Goal: Task Accomplishment & Management: Manage account settings

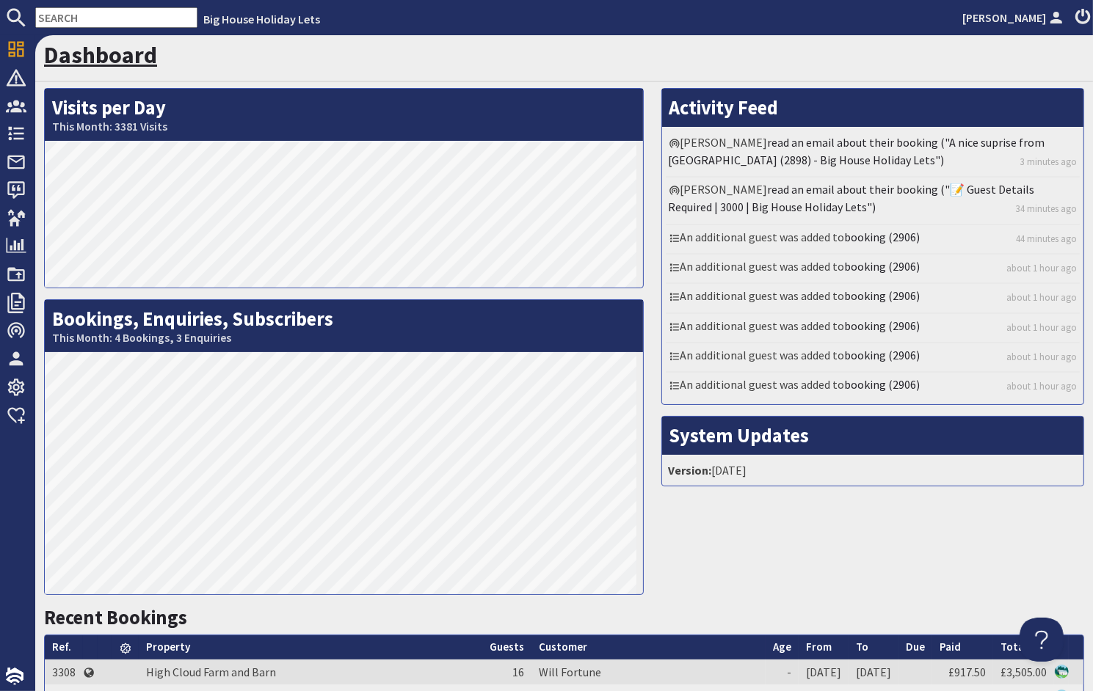
click at [96, 59] on link "Dashboard" at bounding box center [100, 54] width 113 height 29
click at [102, 58] on link "Dashboard" at bounding box center [100, 54] width 113 height 29
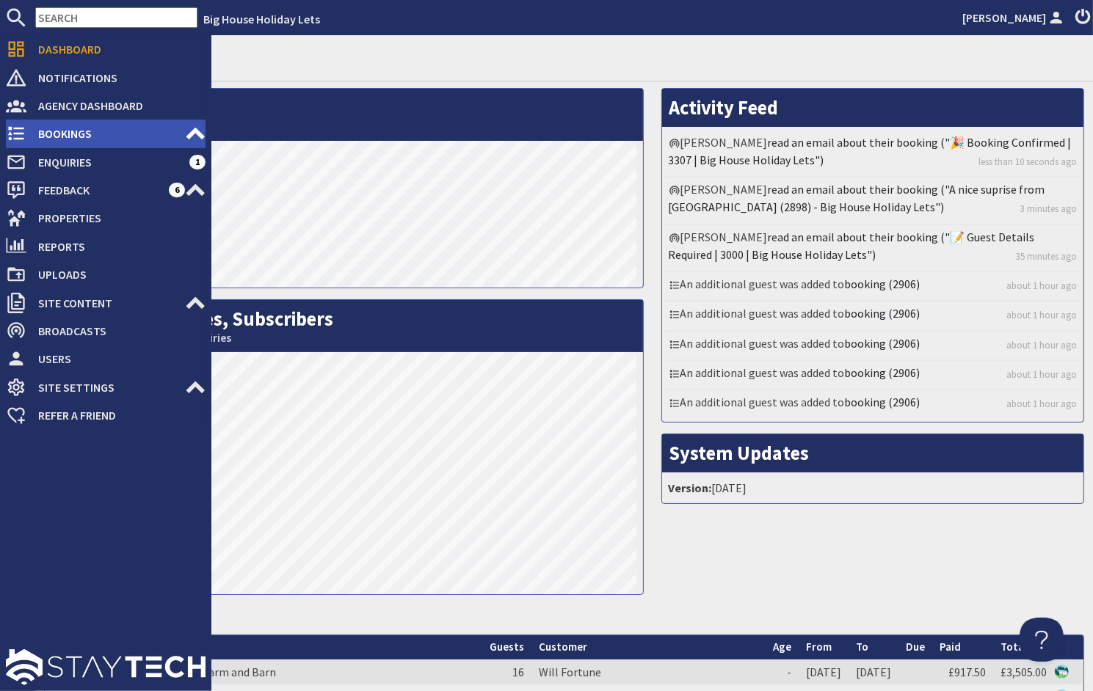
click at [50, 136] on span "Bookings" at bounding box center [105, 133] width 159 height 23
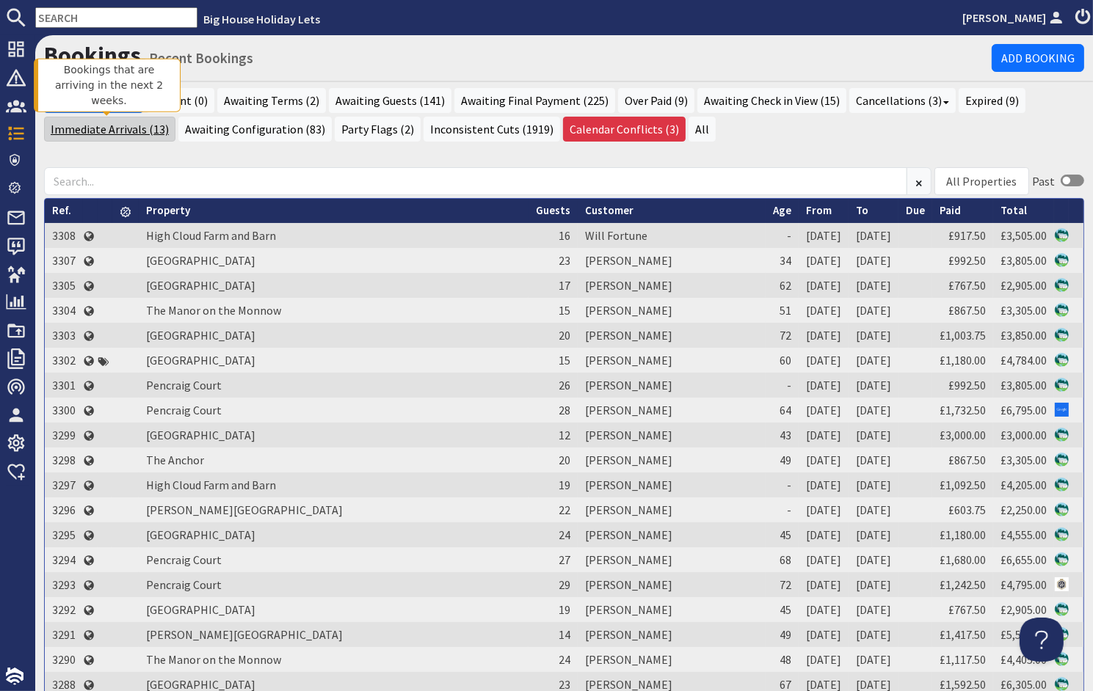
click at [130, 131] on link "Immediate Arrivals (13)" at bounding box center [109, 129] width 131 height 25
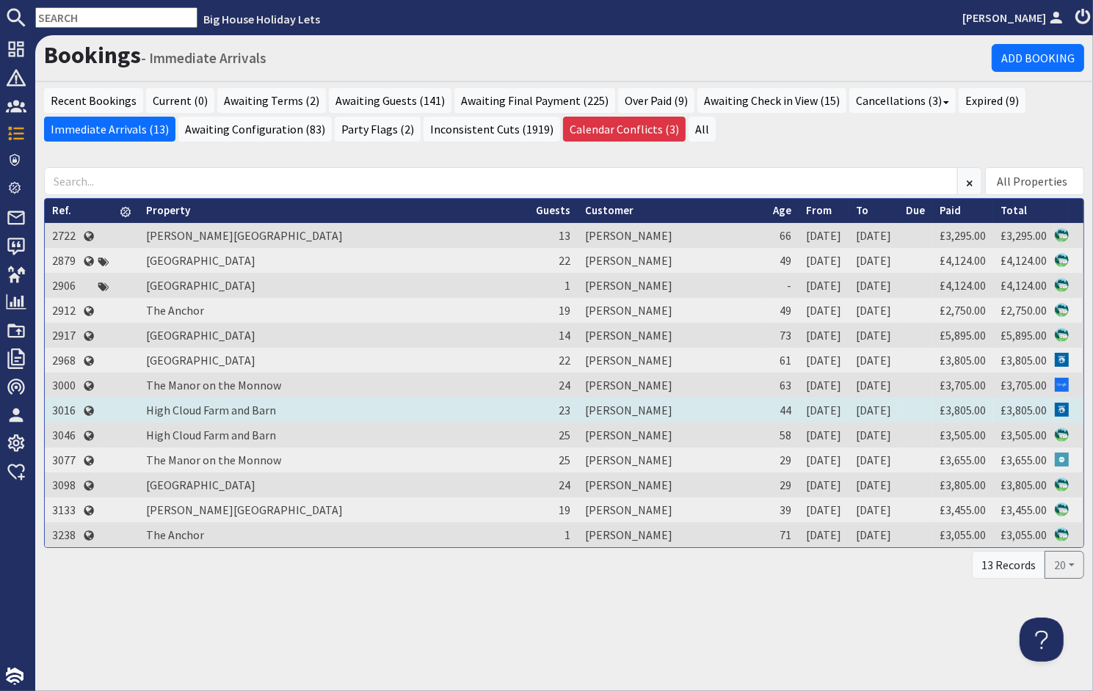
click at [578, 409] on td "Terrina Barnfield" at bounding box center [672, 410] width 188 height 25
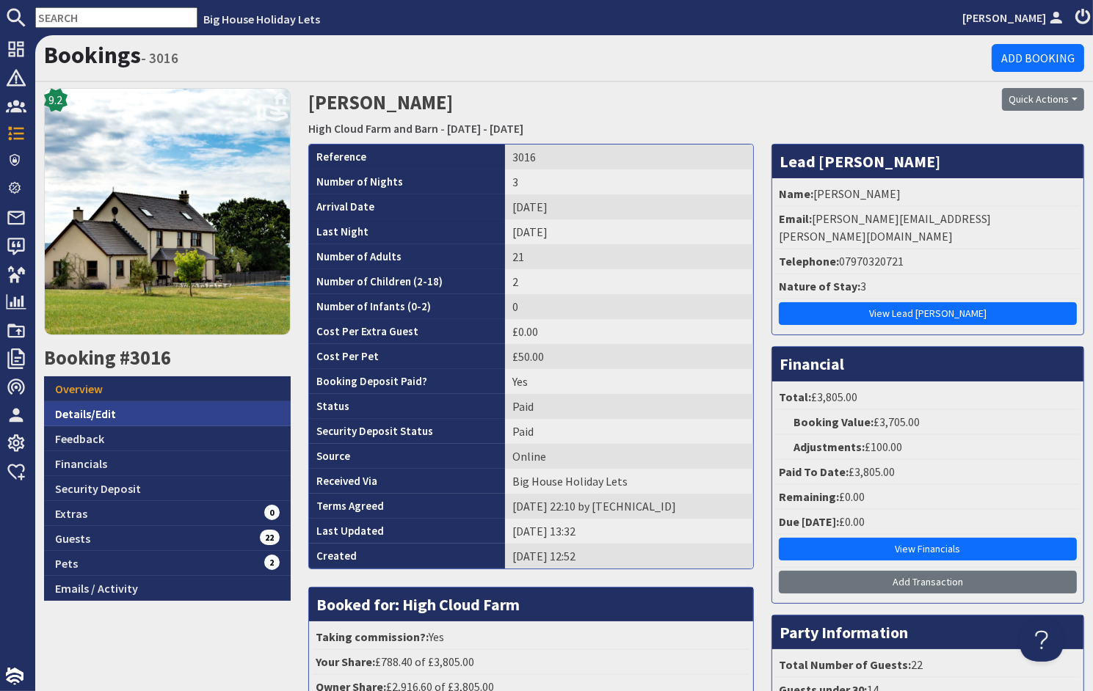
click at [91, 416] on link "Details/Edit" at bounding box center [167, 413] width 247 height 25
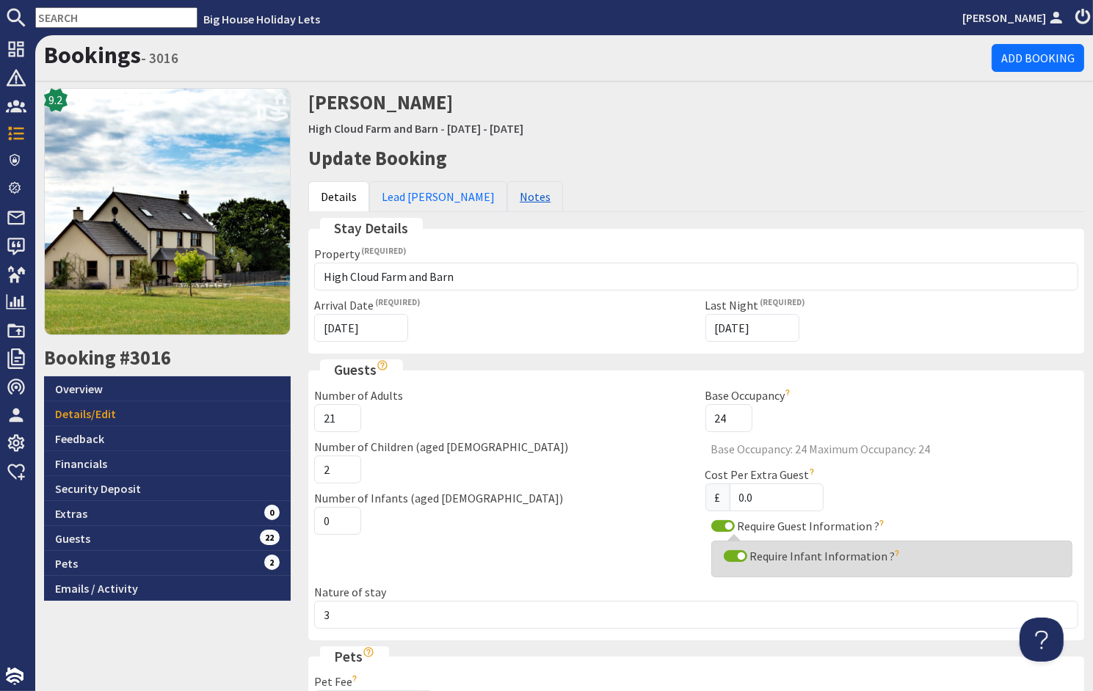
click at [507, 203] on link "Notes" at bounding box center [535, 196] width 56 height 31
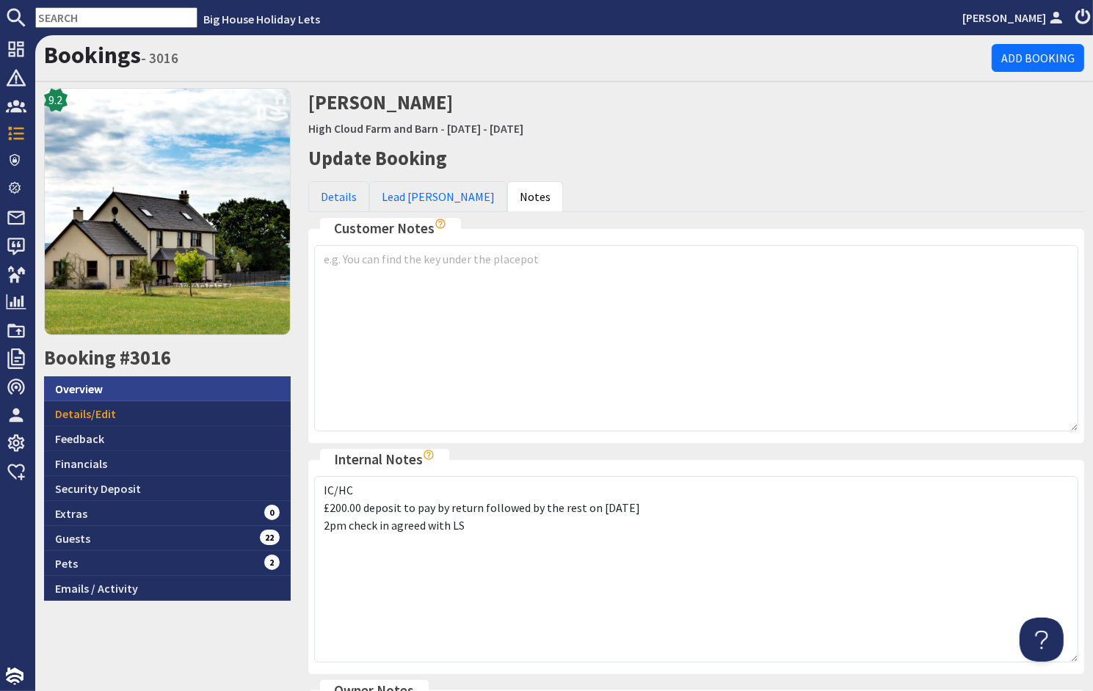
click at [88, 386] on link "Overview" at bounding box center [167, 388] width 247 height 25
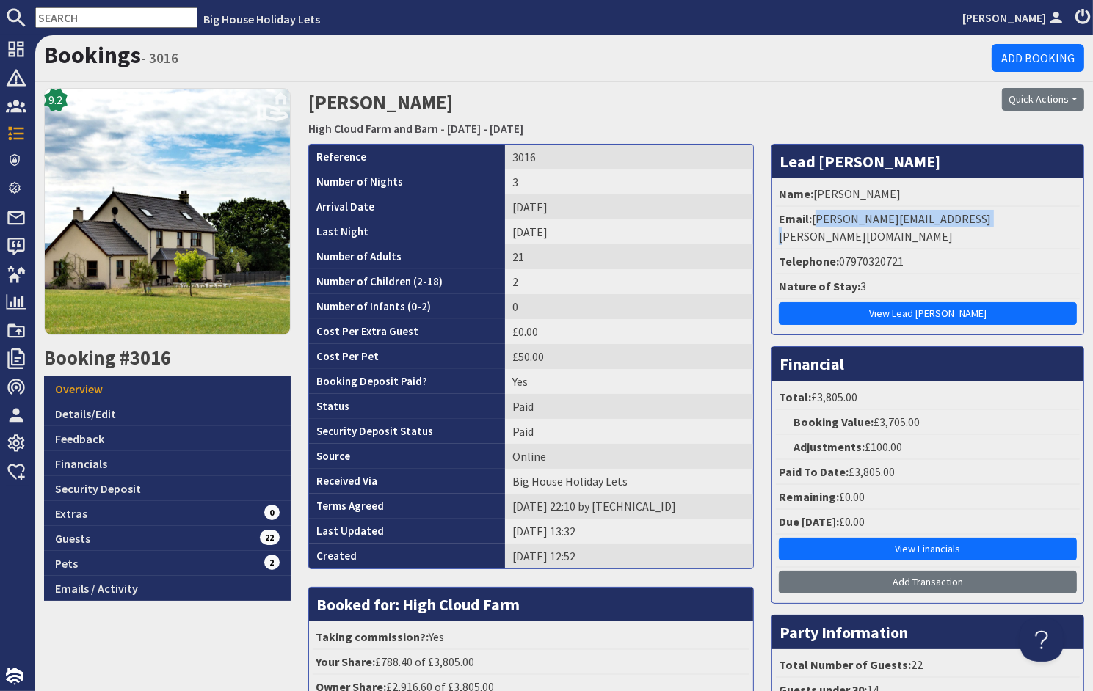
drag, startPoint x: 961, startPoint y: 219, endPoint x: 806, endPoint y: 217, distance: 155.6
click at [806, 217] on li "Email: terrina.barnfield@icloud.com" at bounding box center [928, 228] width 304 height 43
drag, startPoint x: 806, startPoint y: 217, endPoint x: 823, endPoint y: 218, distance: 17.6
copy li "terrina.barnfield@icloud.com"
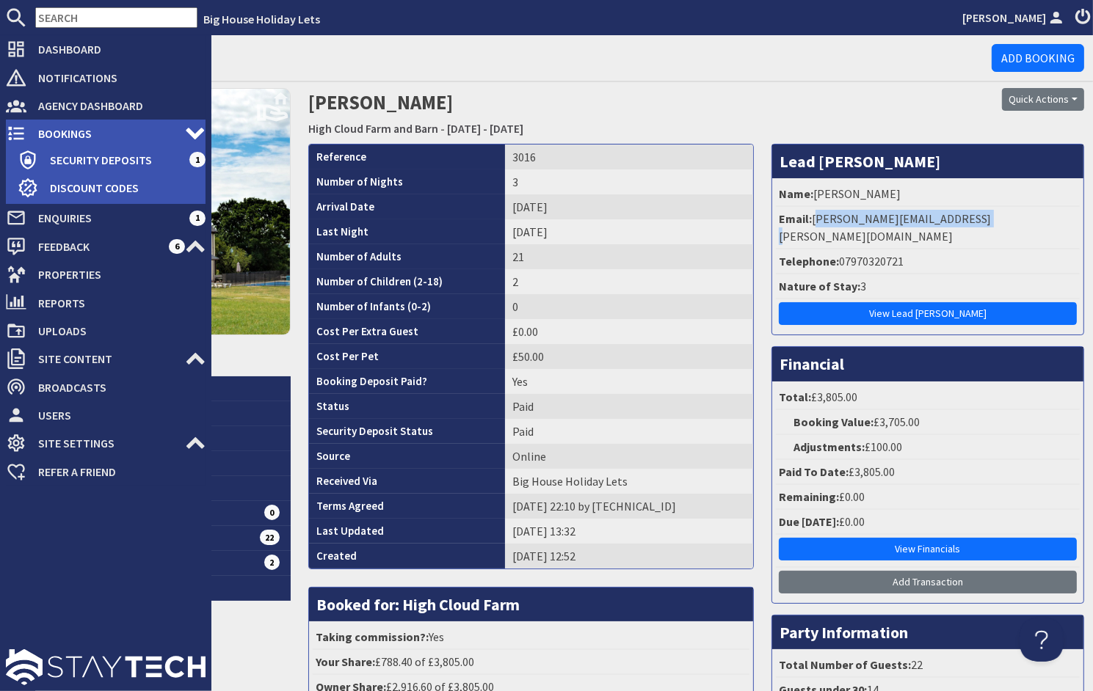
click at [57, 128] on span "Bookings" at bounding box center [105, 133] width 159 height 23
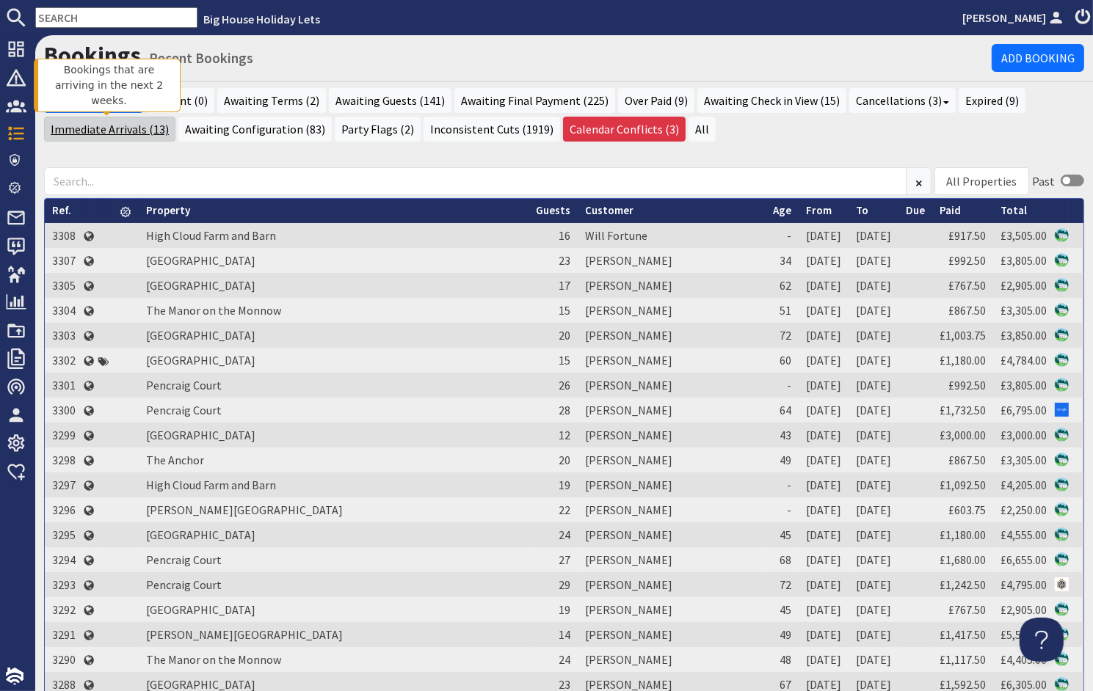
click at [82, 126] on link "Immediate Arrivals (13)" at bounding box center [109, 129] width 131 height 25
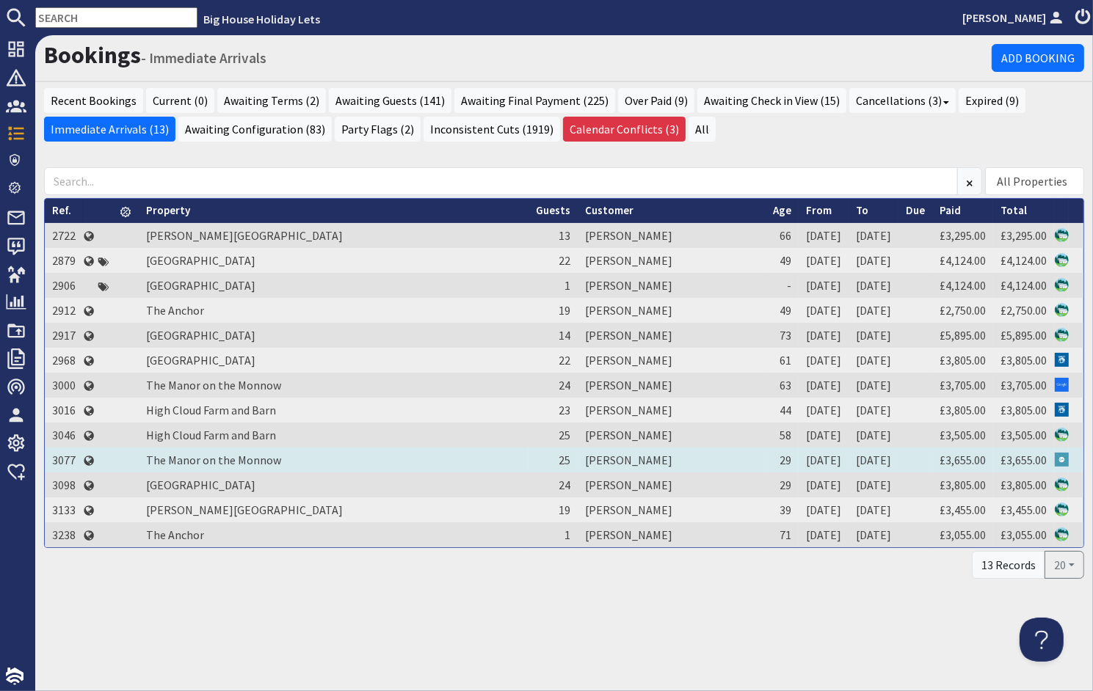
click at [578, 456] on td "Sam Chumbley" at bounding box center [672, 460] width 188 height 25
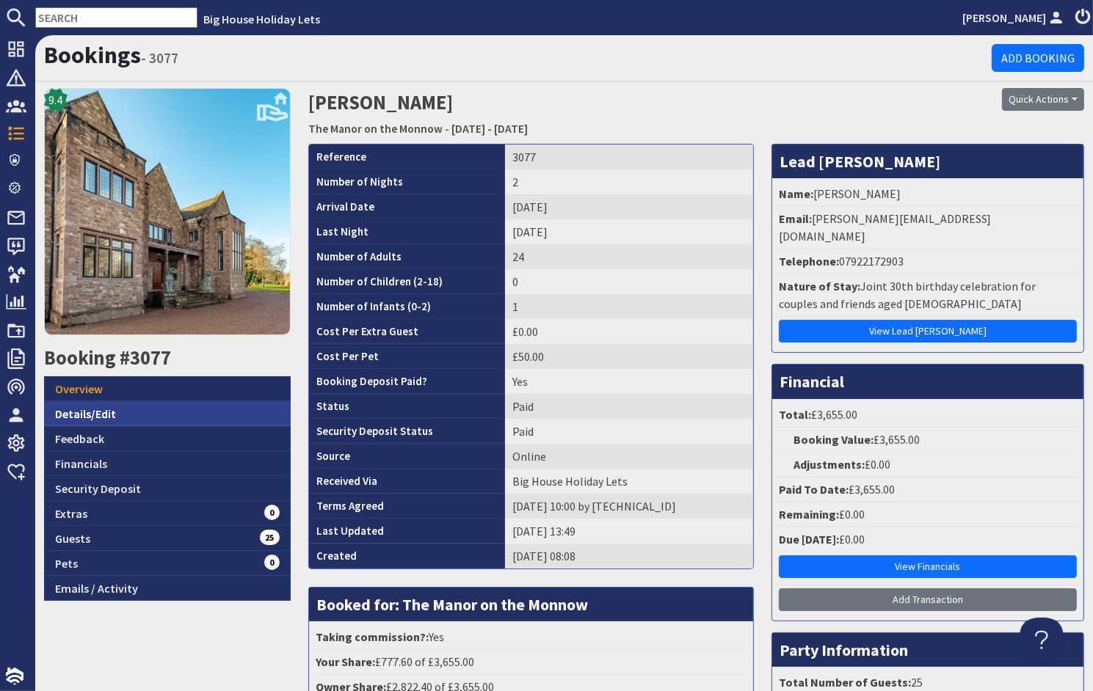
click at [74, 415] on link "Details/Edit" at bounding box center [167, 413] width 247 height 25
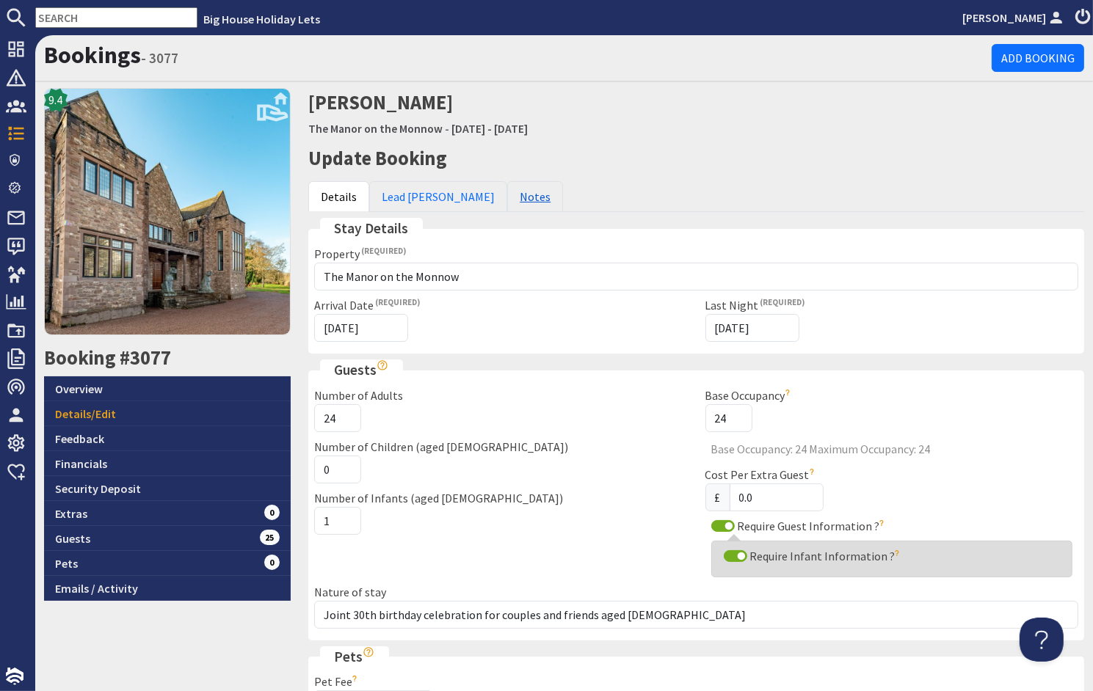
click at [507, 199] on link "Notes" at bounding box center [535, 196] width 56 height 31
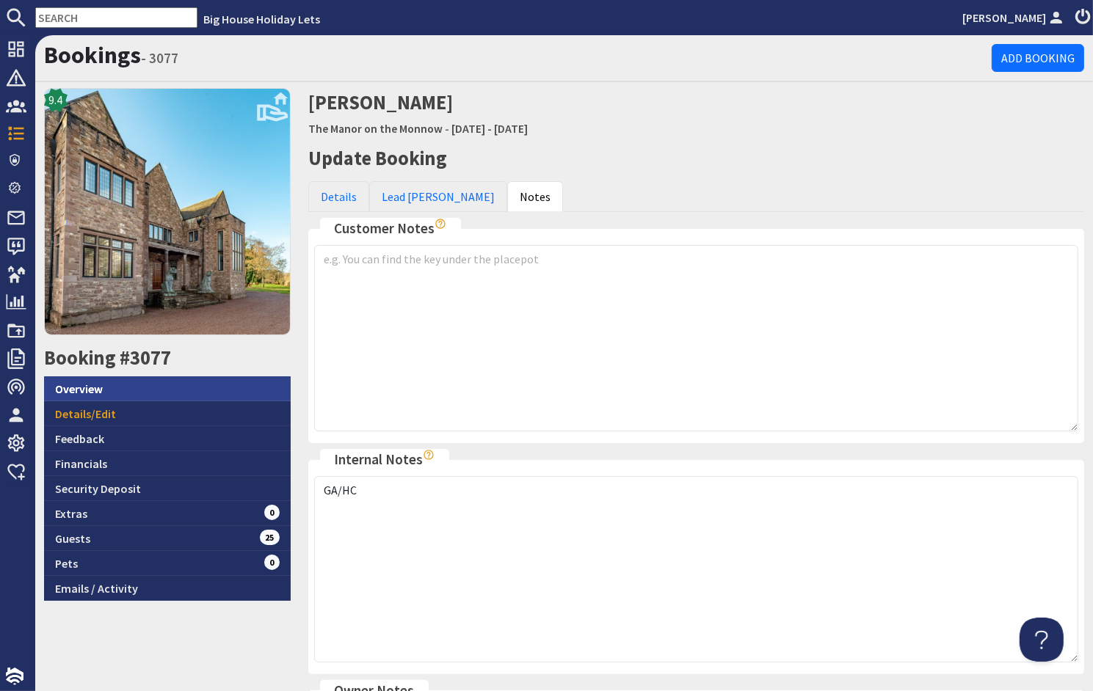
click at [73, 385] on link "Overview" at bounding box center [167, 388] width 247 height 25
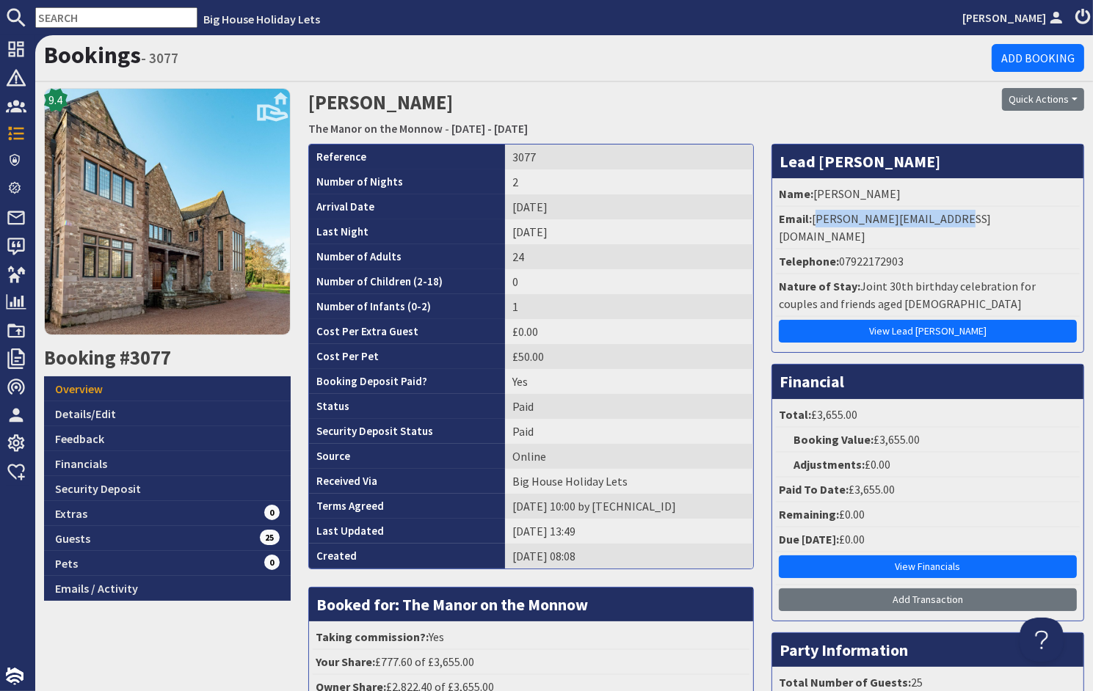
drag, startPoint x: 969, startPoint y: 219, endPoint x: 807, endPoint y: 228, distance: 162.4
click at [807, 228] on li "Email: samuel.chumbley4@nhs.net" at bounding box center [928, 228] width 304 height 43
drag, startPoint x: 807, startPoint y: 228, endPoint x: 815, endPoint y: 223, distance: 9.6
copy li "[PERSON_NAME][EMAIL_ADDRESS][DOMAIN_NAME]"
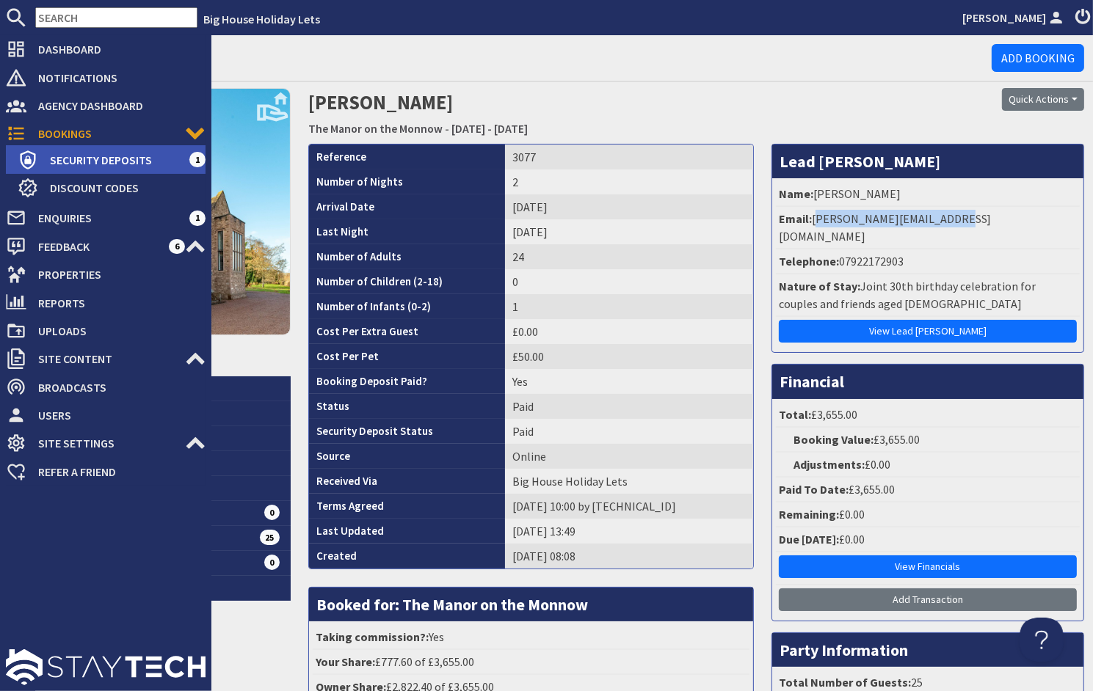
click at [79, 159] on span "Security Deposits" at bounding box center [113, 159] width 151 height 23
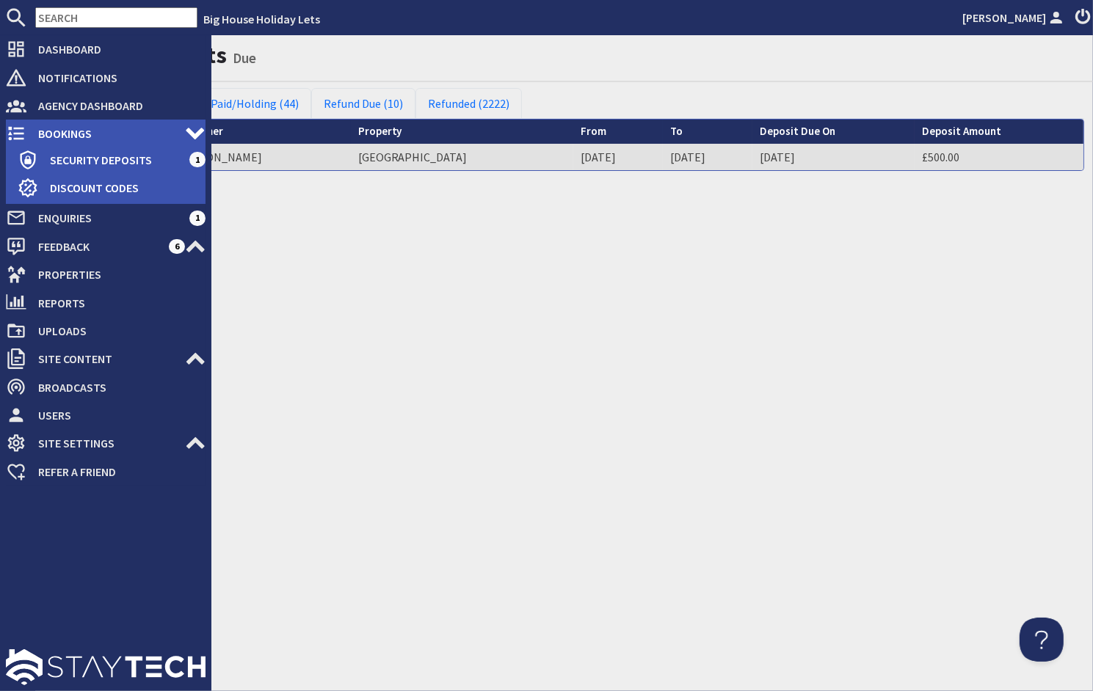
click at [48, 130] on span "Bookings" at bounding box center [105, 133] width 159 height 23
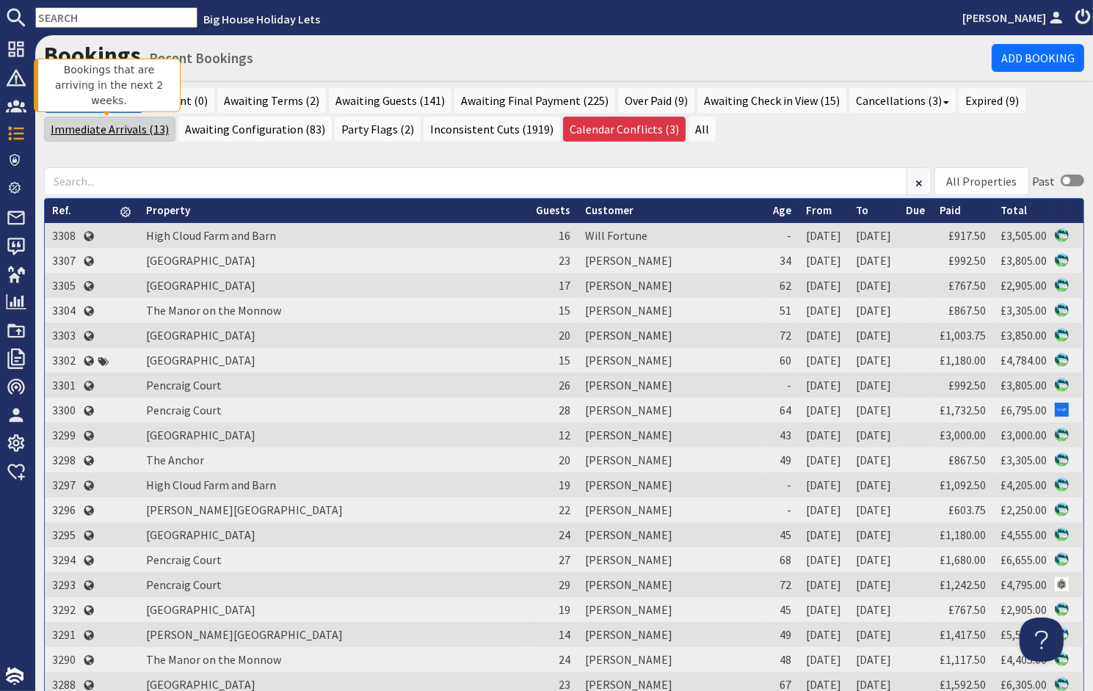
click at [112, 125] on link "Immediate Arrivals (13)" at bounding box center [109, 129] width 131 height 25
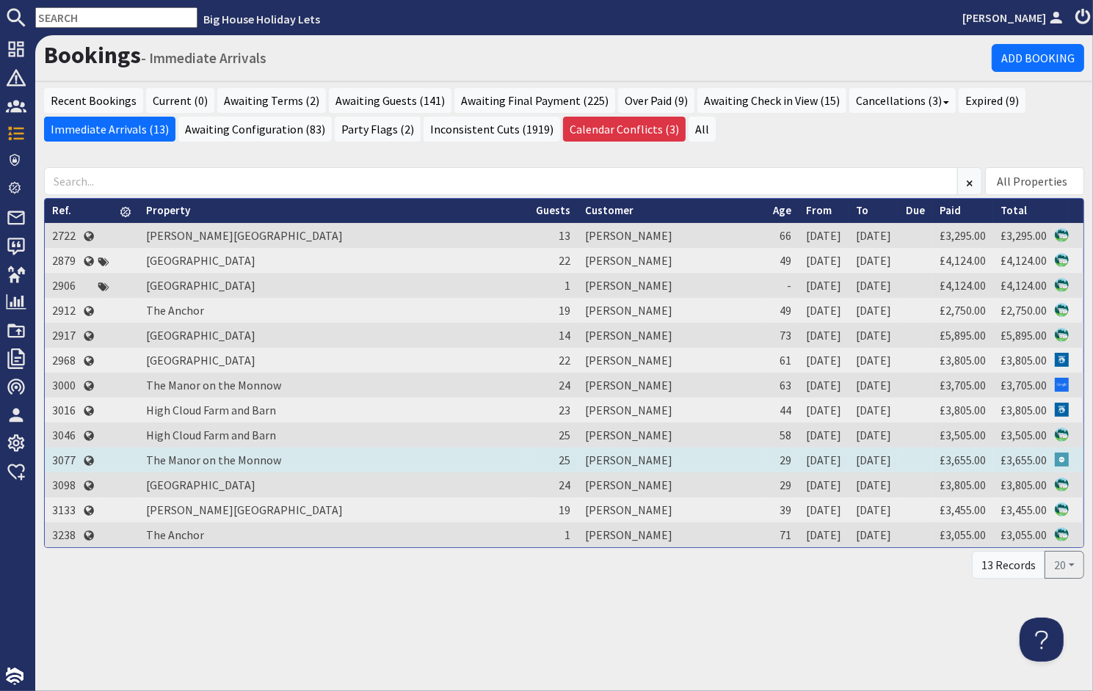
click at [578, 459] on td "Sam Chumbley" at bounding box center [672, 460] width 188 height 25
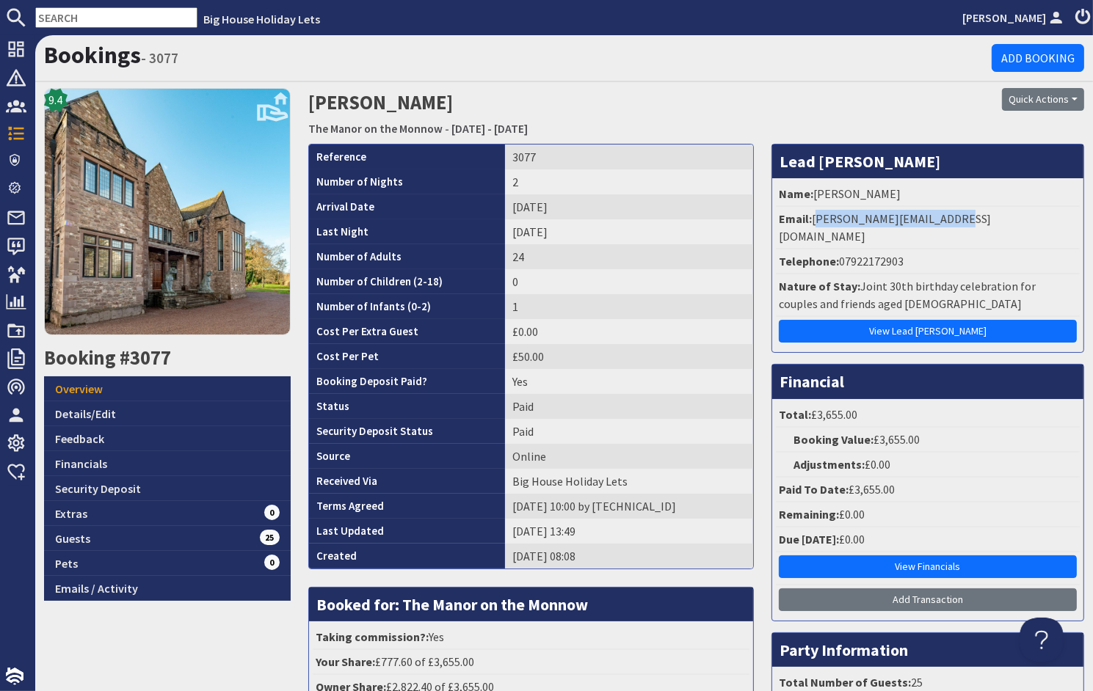
drag, startPoint x: 956, startPoint y: 220, endPoint x: 807, endPoint y: 226, distance: 149.8
click at [807, 226] on li "Email: samuel.chumbley4@nhs.net" at bounding box center [928, 228] width 304 height 43
drag, startPoint x: 807, startPoint y: 226, endPoint x: 818, endPoint y: 221, distance: 12.1
copy li "[PERSON_NAME][EMAIL_ADDRESS][DOMAIN_NAME]"
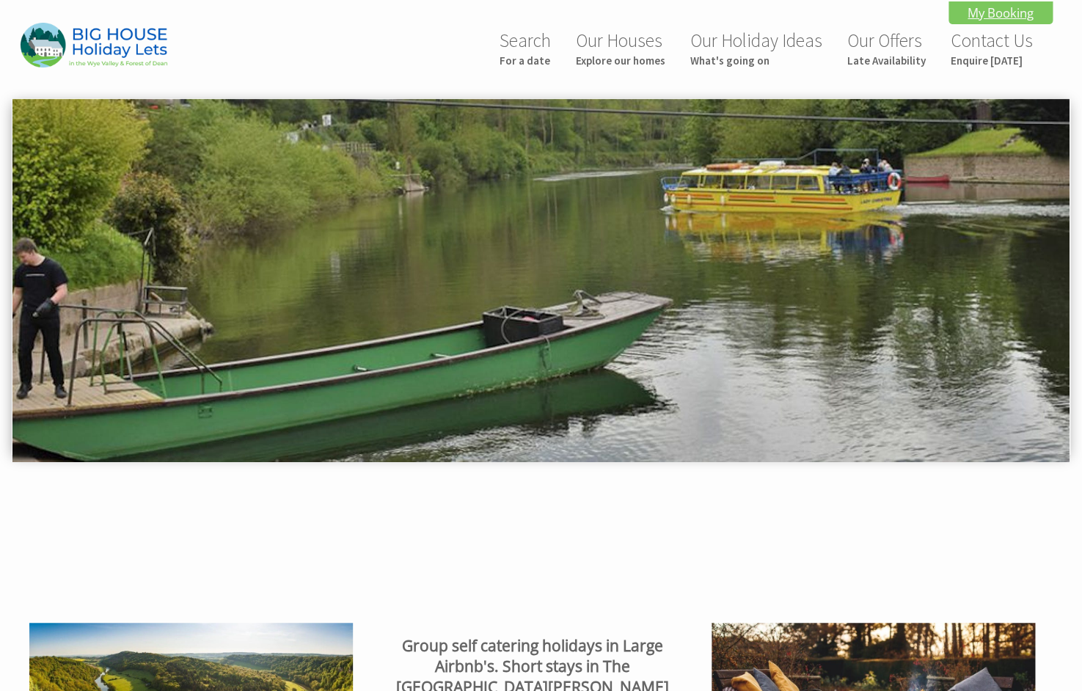
click at [997, 9] on link "My Booking" at bounding box center [1001, 12] width 104 height 23
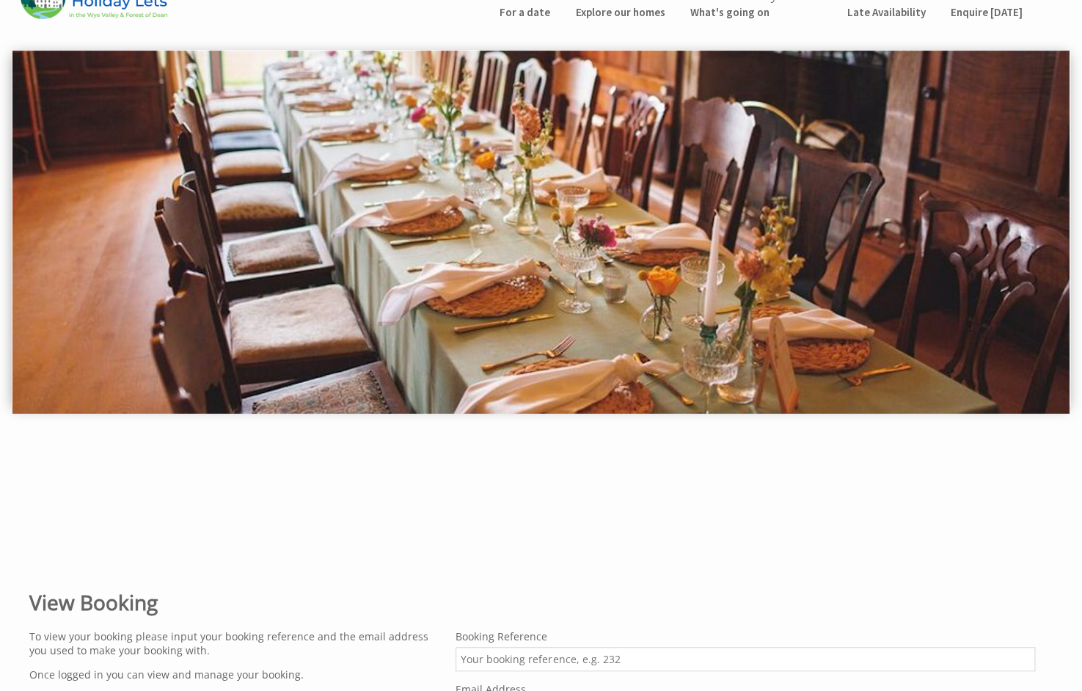
scroll to position [220, 0]
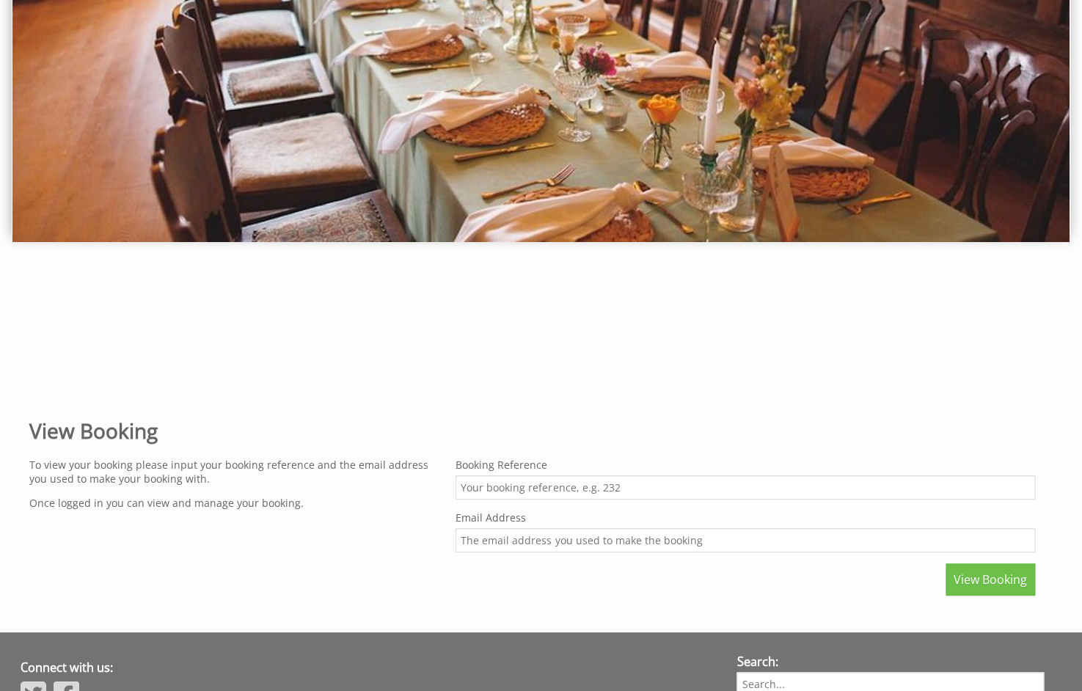
click at [476, 487] on input "Booking Reference" at bounding box center [746, 488] width 580 height 24
type input "3077"
click at [485, 537] on input "Email Address" at bounding box center [746, 540] width 580 height 24
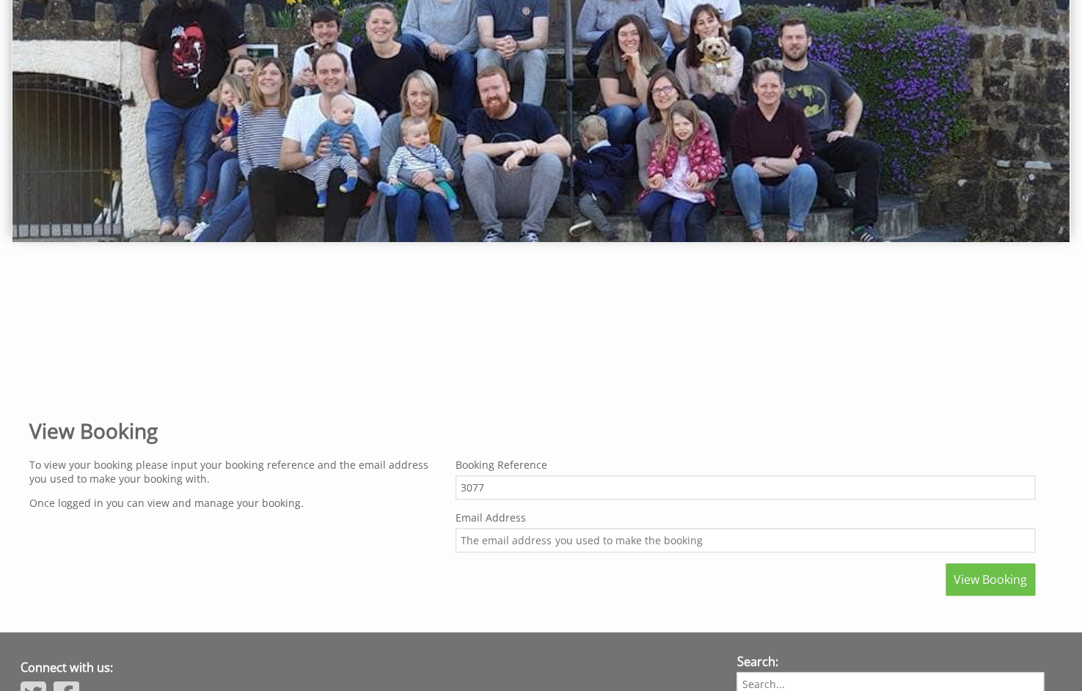
paste input "[PERSON_NAME][EMAIL_ADDRESS][DOMAIN_NAME]"
type input "[PERSON_NAME][EMAIL_ADDRESS][DOMAIN_NAME]"
click at [966, 581] on span "View Booking" at bounding box center [990, 580] width 73 height 16
